Goal: Transaction & Acquisition: Purchase product/service

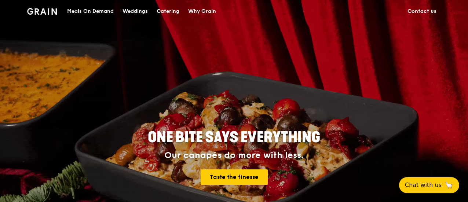
click at [174, 8] on div "Catering" at bounding box center [167, 11] width 23 height 22
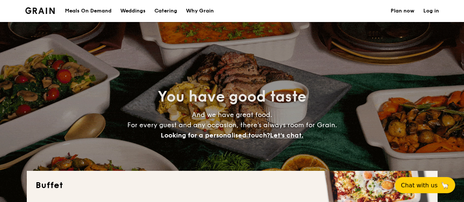
select select
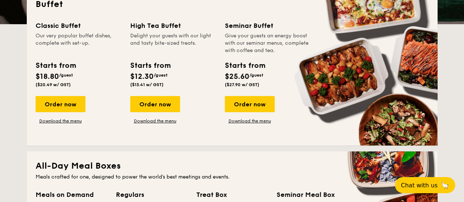
scroll to position [181, 0]
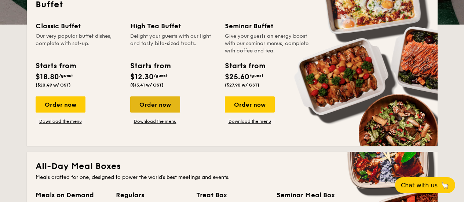
click at [160, 107] on div "Order now" at bounding box center [155, 104] width 50 height 16
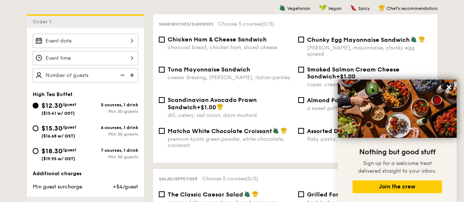
scroll to position [192, 0]
click at [301, 40] on input "Chunky Egg Mayonnaise Sandwich dijon mustard, mayonnaise, chunky egg spread" at bounding box center [301, 40] width 6 height 6
checkbox input "true"
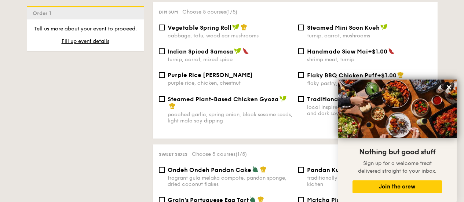
scroll to position [666, 0]
click at [161, 48] on input "Indian Spiced Samosa turnip, carrot, mixed spice" at bounding box center [162, 51] width 6 height 6
checkbox input "true"
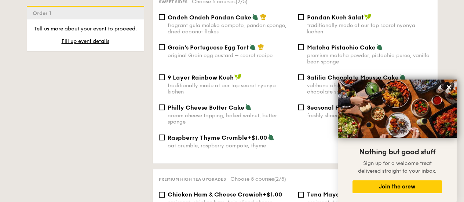
scroll to position [818, 0]
click at [302, 75] on input "Satilia Chocolate Mousse Cake valrhona chocolate, cacao mousse, dark chocolate …" at bounding box center [301, 78] width 6 height 6
checkbox input "true"
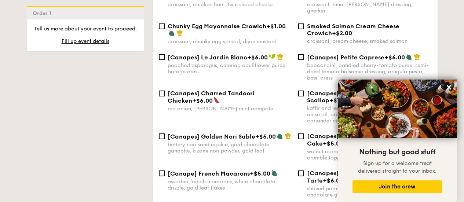
scroll to position [789, 0]
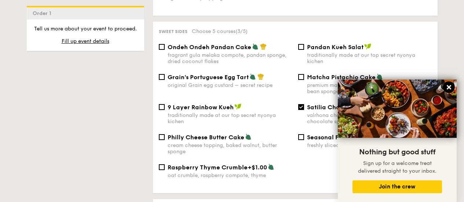
click at [448, 88] on icon at bounding box center [448, 87] width 4 height 4
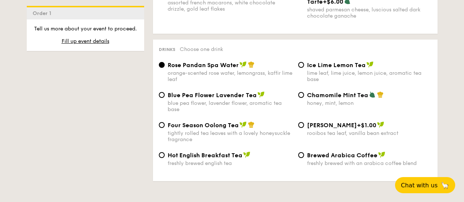
scroll to position [1195, 0]
